Goal: Task Accomplishment & Management: Complete application form

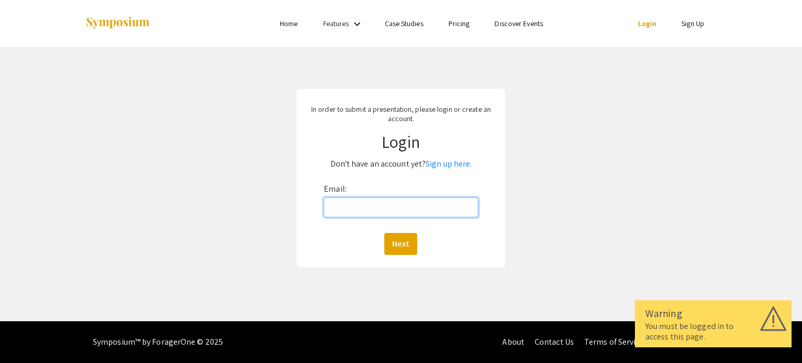
click at [349, 210] on input "Email:" at bounding box center [401, 207] width 154 height 20
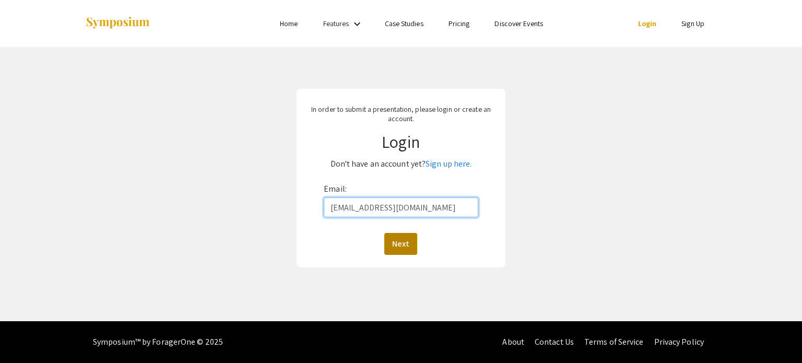
type input "[EMAIL_ADDRESS][DOMAIN_NAME]"
click at [409, 244] on button "Next" at bounding box center [400, 244] width 33 height 22
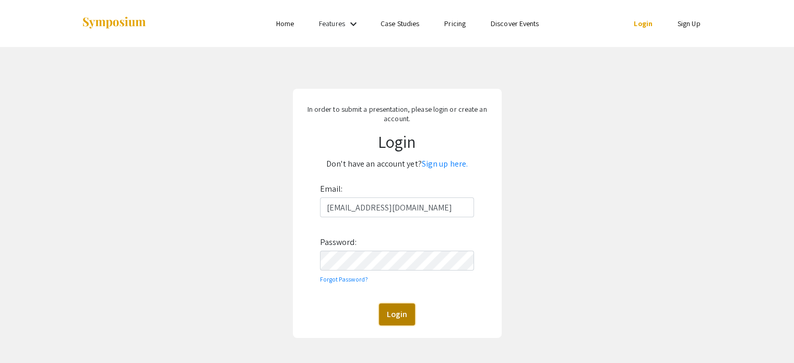
click at [395, 313] on button "Login" at bounding box center [397, 314] width 36 height 22
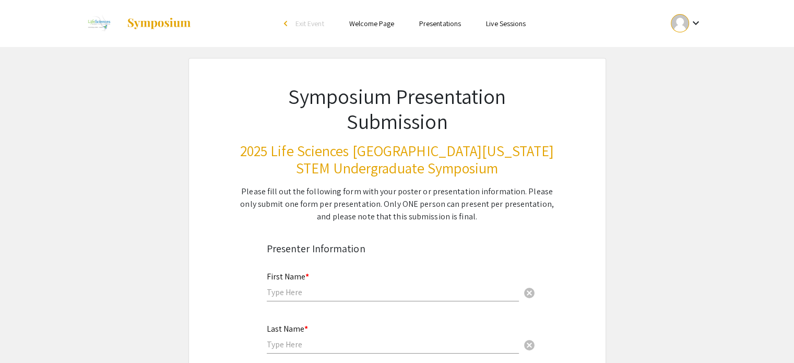
click at [300, 292] on input "text" at bounding box center [393, 292] width 252 height 11
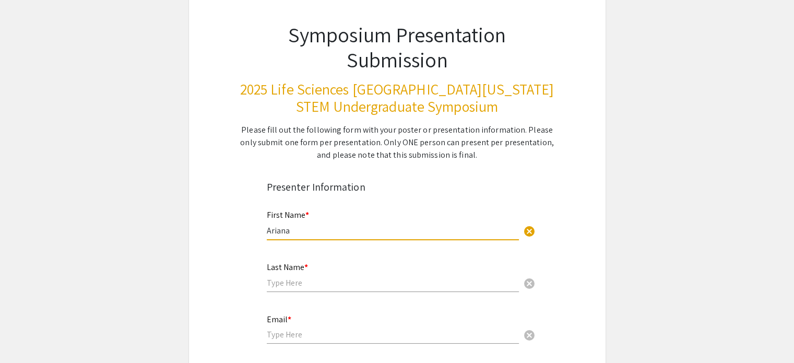
scroll to position [77, 0]
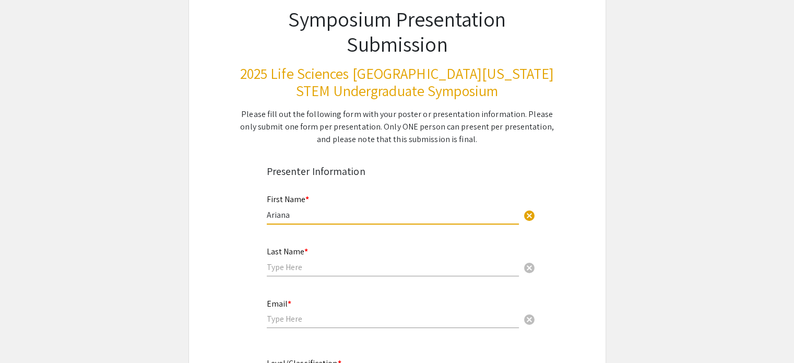
type input "Ariana"
click at [290, 269] on input "text" at bounding box center [393, 267] width 252 height 11
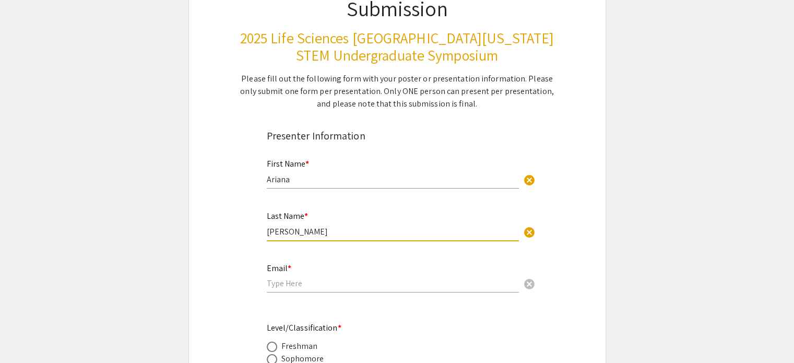
scroll to position [114, 0]
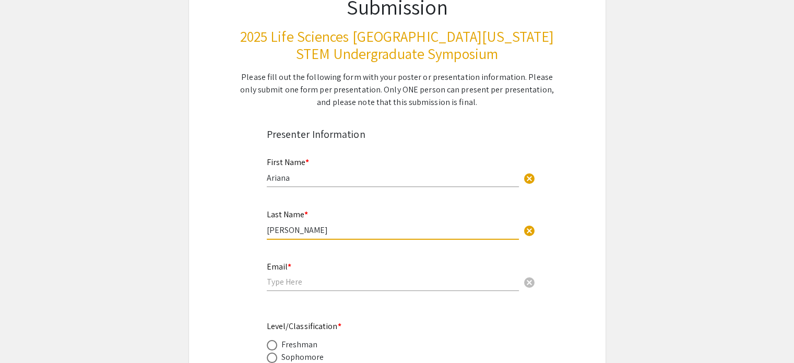
type input "[PERSON_NAME]"
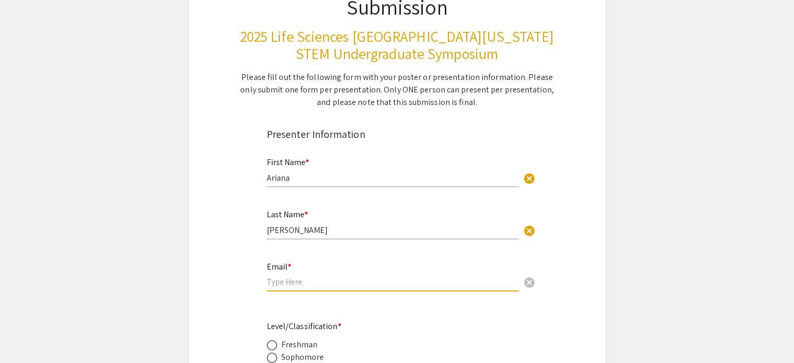
click at [283, 277] on input "email" at bounding box center [393, 281] width 252 height 11
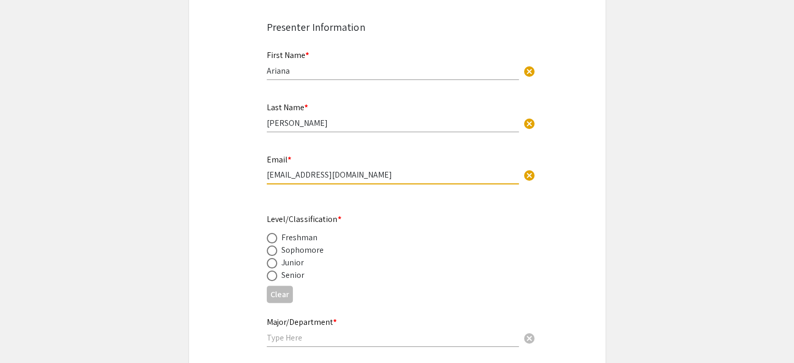
scroll to position [222, 0]
type input "[EMAIL_ADDRESS][DOMAIN_NAME]"
click at [271, 274] on span at bounding box center [272, 274] width 10 height 10
click at [271, 274] on input "radio" at bounding box center [272, 274] width 10 height 10
radio input "true"
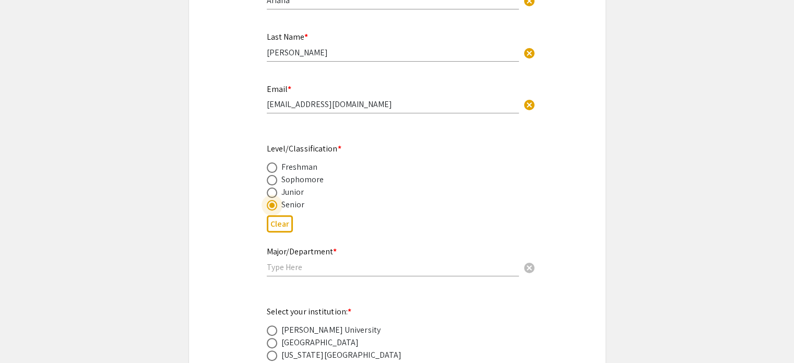
scroll to position [294, 0]
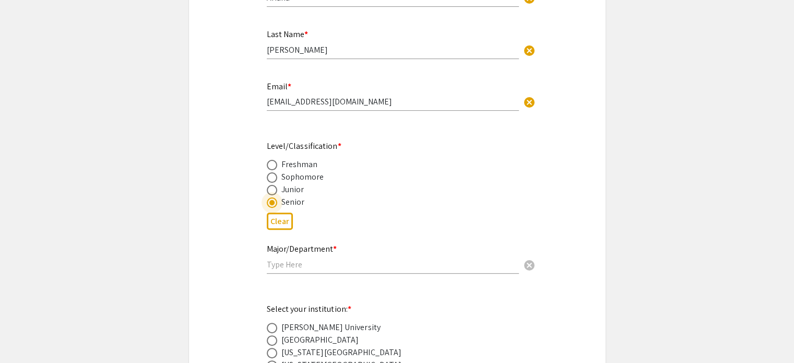
click at [298, 267] on input "text" at bounding box center [393, 264] width 252 height 11
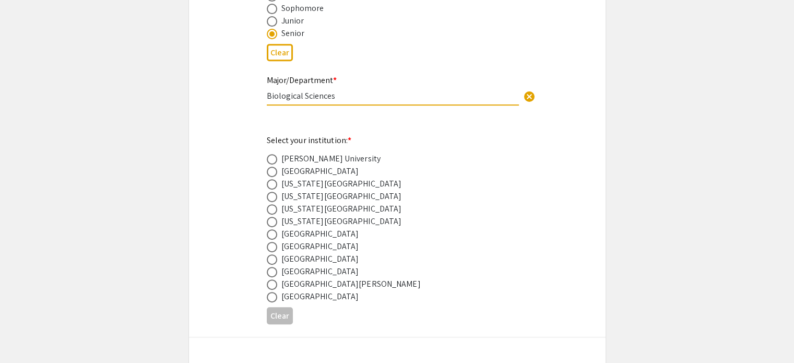
scroll to position [464, 0]
type input "Biological Sciences"
click at [269, 208] on span at bounding box center [272, 209] width 10 height 10
click at [269, 208] on input "radio" at bounding box center [272, 209] width 10 height 10
radio input "true"
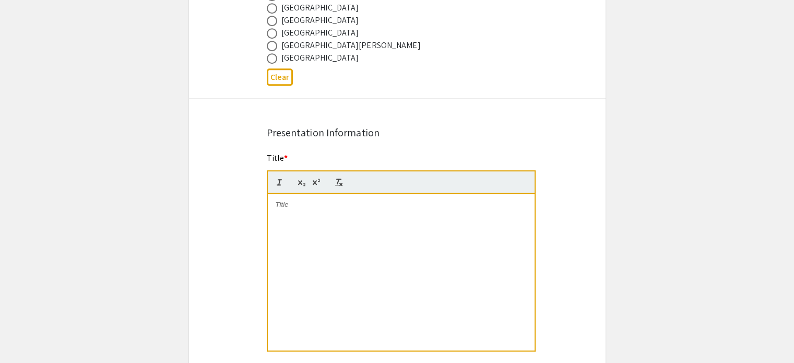
scroll to position [706, 0]
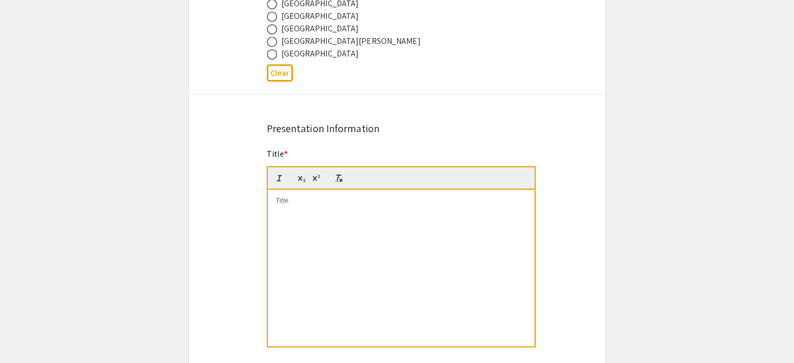
click at [309, 219] on div at bounding box center [401, 268] width 267 height 157
click at [321, 200] on p "Analyzing the student experience and anxiety in Calculus 1" at bounding box center [401, 200] width 251 height 9
click at [346, 200] on p "Analyzing the Student experience and anxiety in Calculus 1" at bounding box center [401, 200] width 251 height 9
click at [397, 201] on p "Analyzing the Student Experience and anxiety in Calculus 1" at bounding box center [401, 200] width 251 height 9
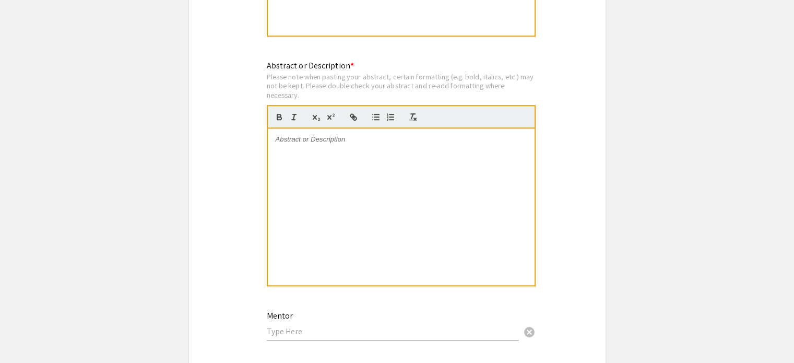
scroll to position [1019, 0]
click at [324, 153] on div at bounding box center [401, 204] width 267 height 157
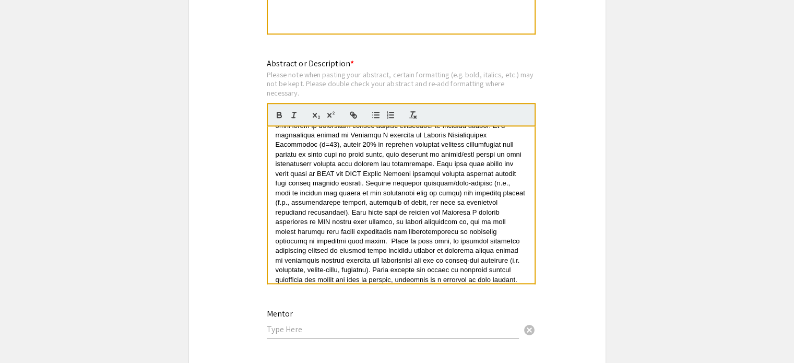
scroll to position [135, 0]
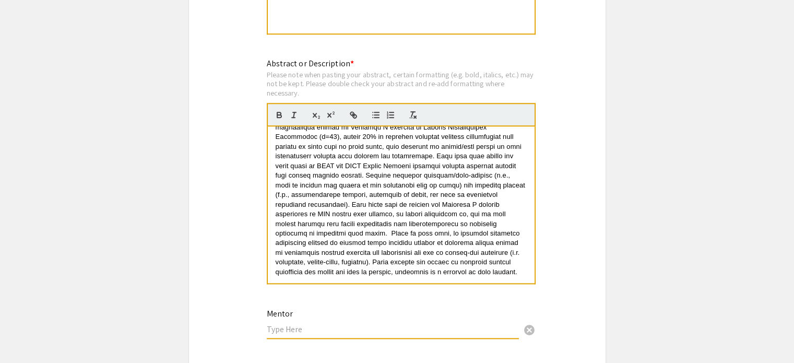
click at [303, 324] on input "text" at bounding box center [393, 329] width 252 height 11
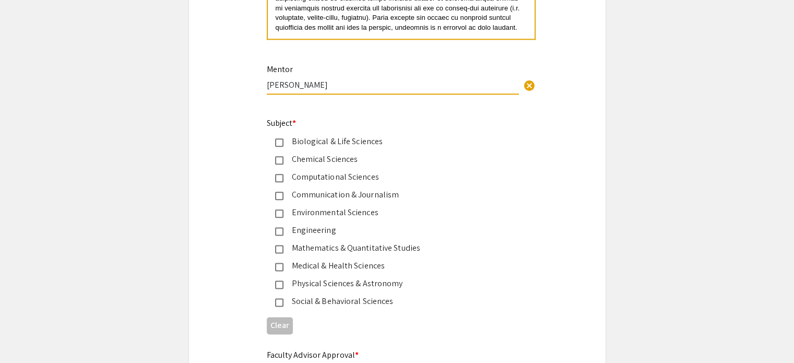
scroll to position [1269, 0]
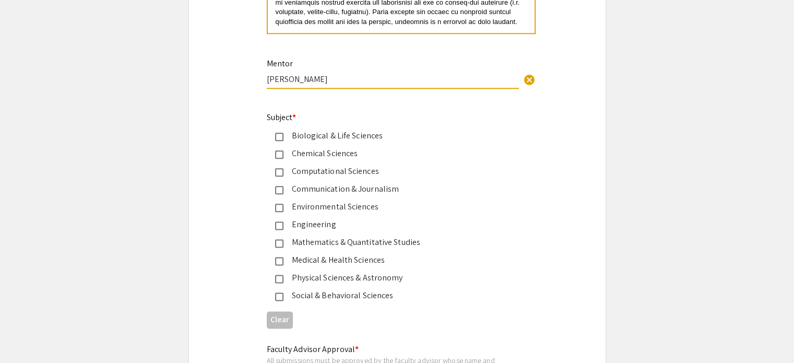
type input "[PERSON_NAME]"
click at [279, 240] on mat-pseudo-checkbox at bounding box center [279, 243] width 8 height 8
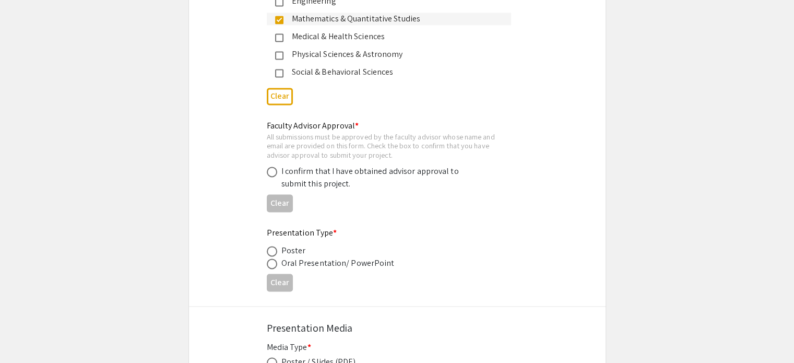
scroll to position [1494, 0]
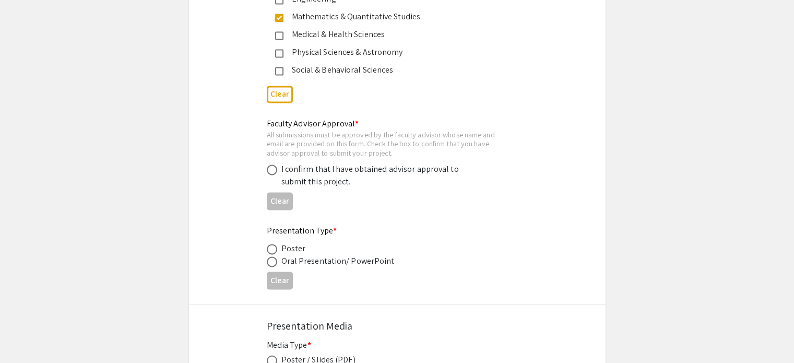
click at [271, 167] on span at bounding box center [272, 169] width 10 height 10
click at [271, 167] on input "radio" at bounding box center [272, 169] width 10 height 10
radio input "true"
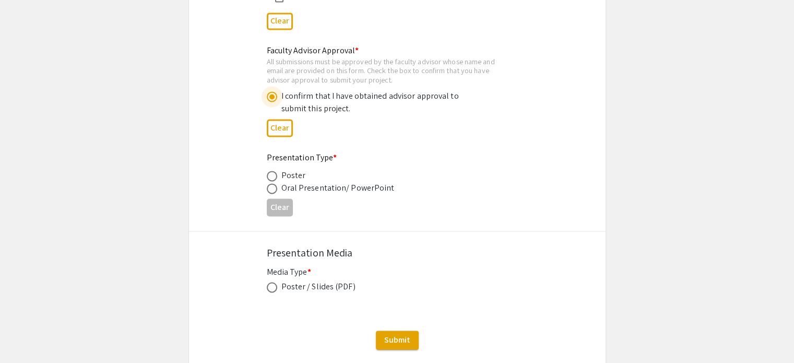
scroll to position [1568, 0]
click at [270, 170] on span at bounding box center [272, 175] width 10 height 10
click at [270, 170] on input "radio" at bounding box center [272, 175] width 10 height 10
radio input "true"
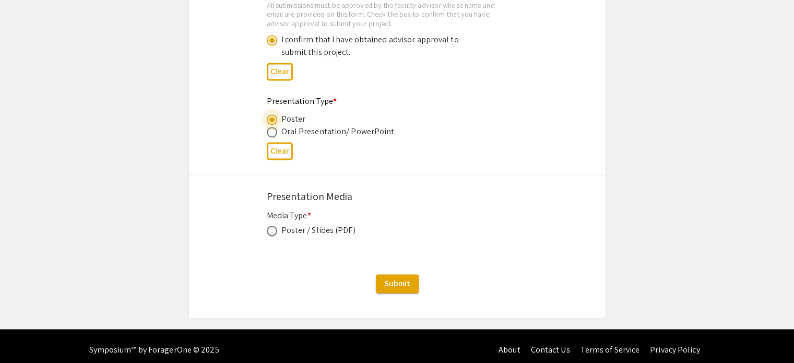
scroll to position [1627, 0]
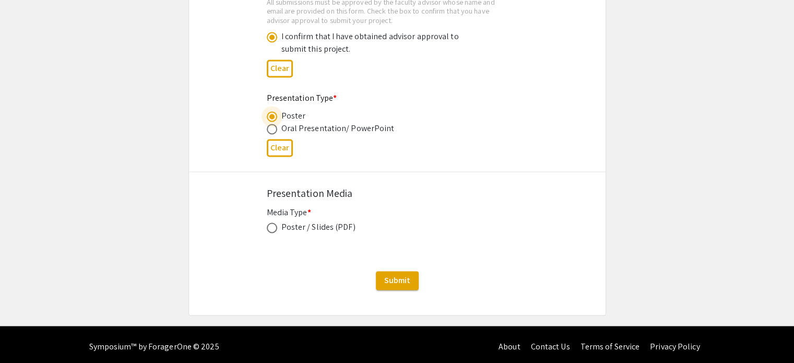
click at [268, 224] on span at bounding box center [272, 227] width 10 height 10
click at [268, 224] on input "radio" at bounding box center [272, 227] width 10 height 10
radio input "true"
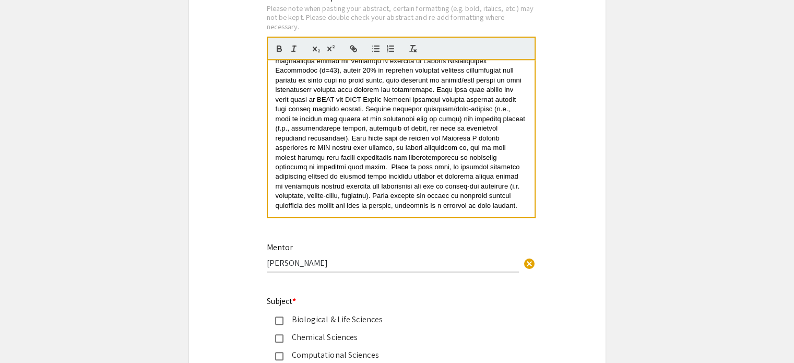
scroll to position [1085, 0]
drag, startPoint x: 267, startPoint y: 259, endPoint x: 316, endPoint y: 257, distance: 48.6
click at [316, 257] on input "[PERSON_NAME]" at bounding box center [393, 262] width 252 height 11
paste input "[PERSON_NAME]"
type input "[PERSON_NAME]"
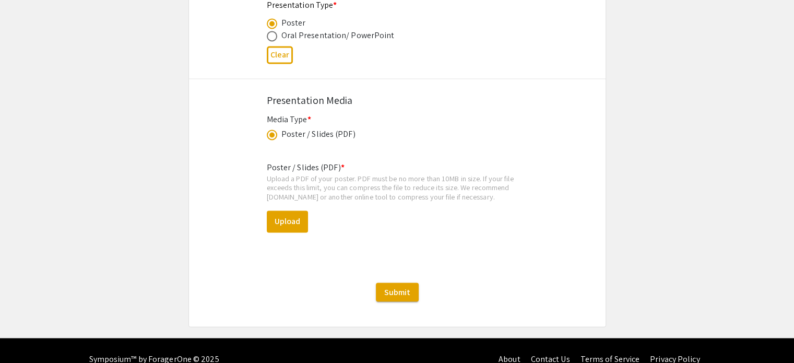
scroll to position [1720, 0]
